Goal: Information Seeking & Learning: Learn about a topic

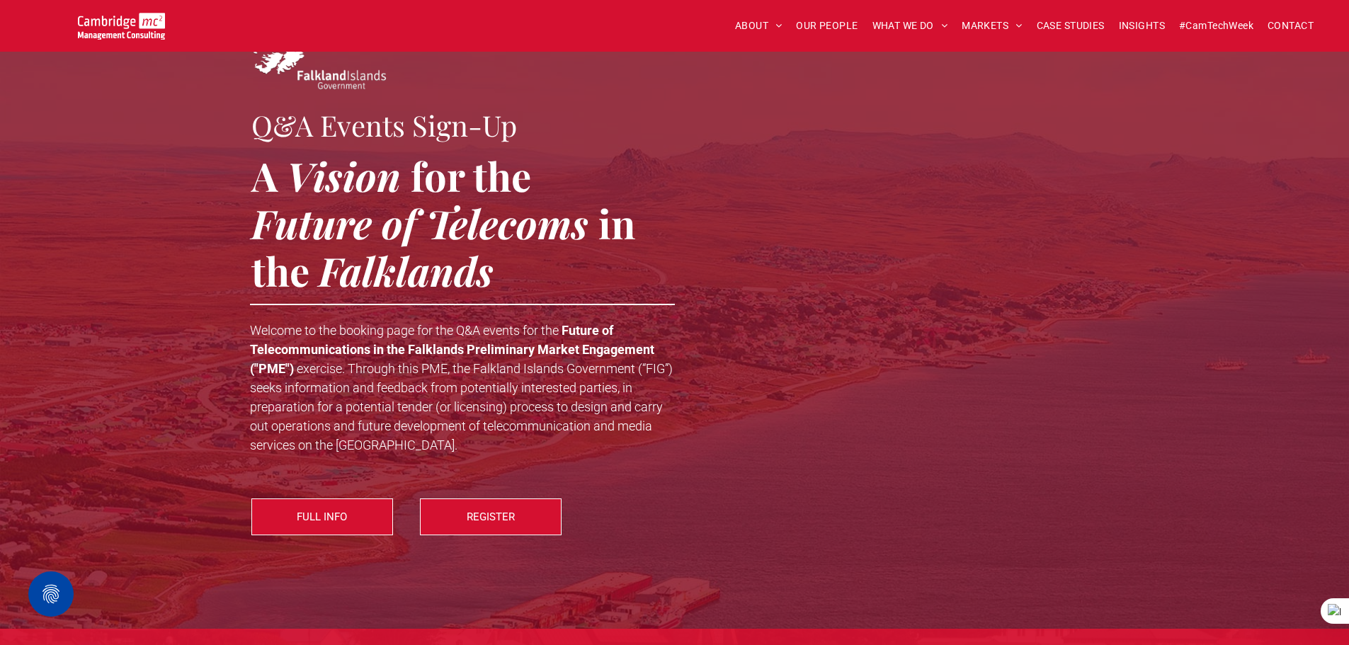
scroll to position [71, 0]
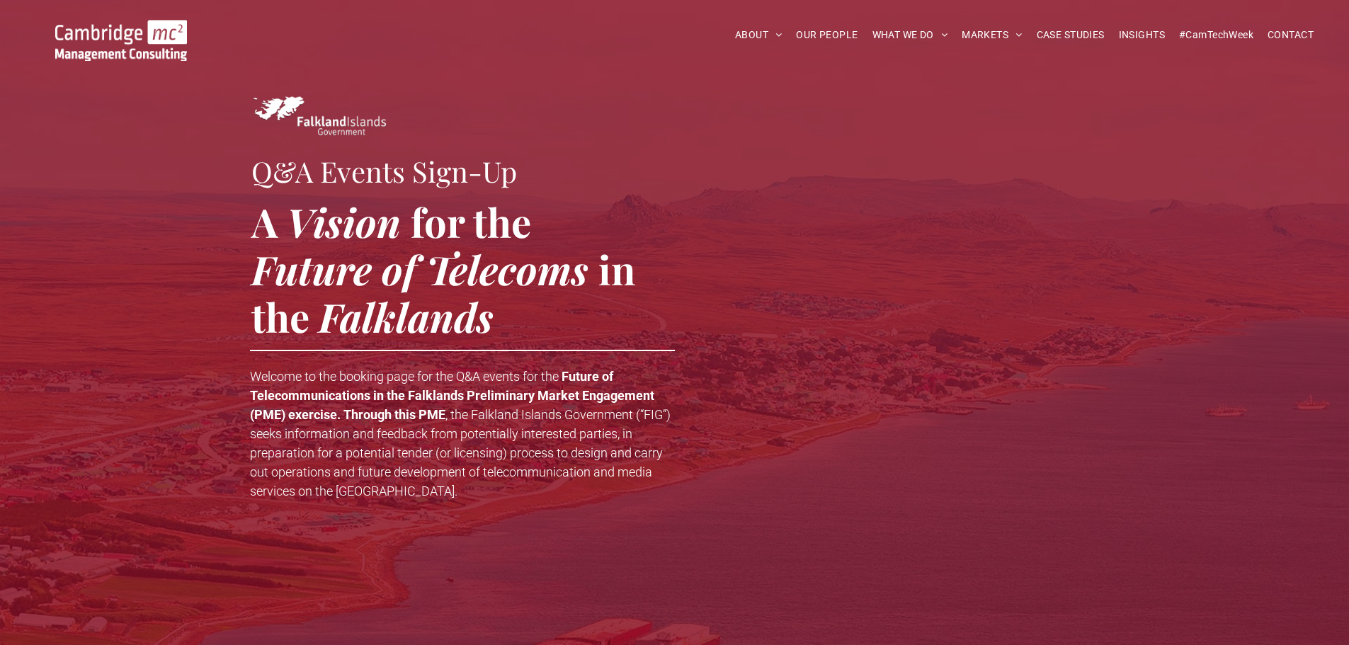
scroll to position [71, 0]
